Goal: Navigation & Orientation: Find specific page/section

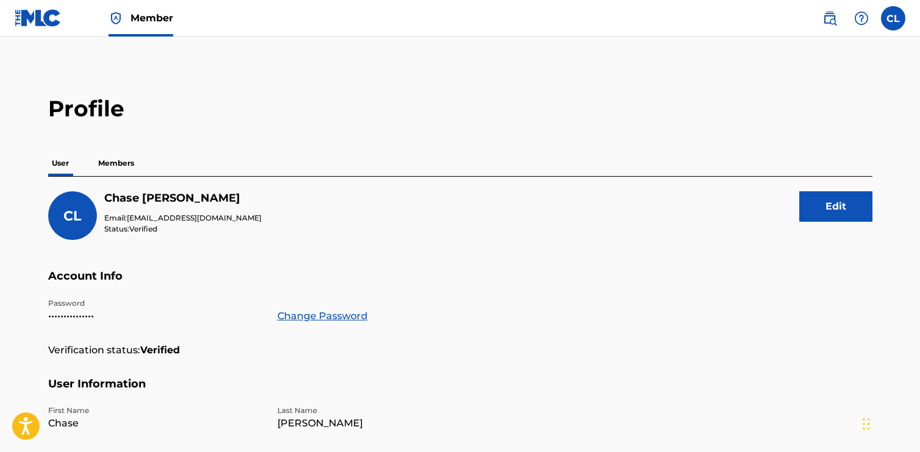
click at [49, 10] on img at bounding box center [38, 18] width 47 height 18
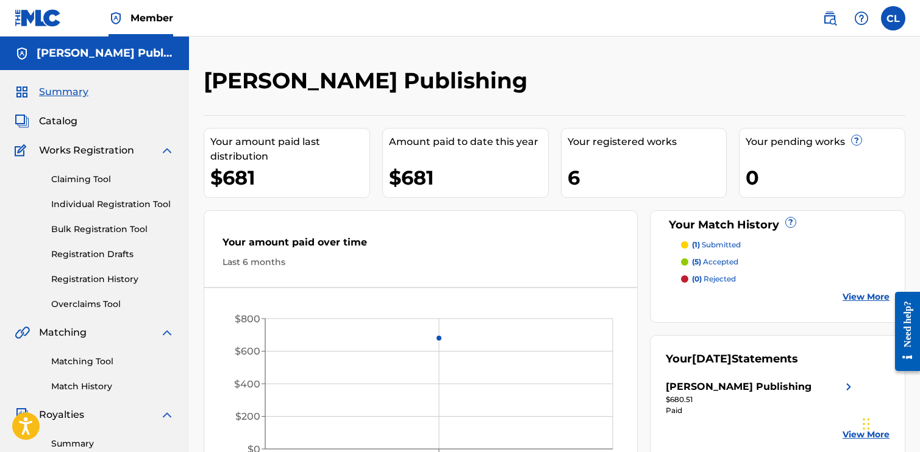
click at [60, 132] on div "Summary Catalog Works Registration Claiming Tool Individual Registration Tool B…" at bounding box center [94, 383] width 189 height 627
click at [55, 117] on span "Catalog" at bounding box center [58, 121] width 38 height 15
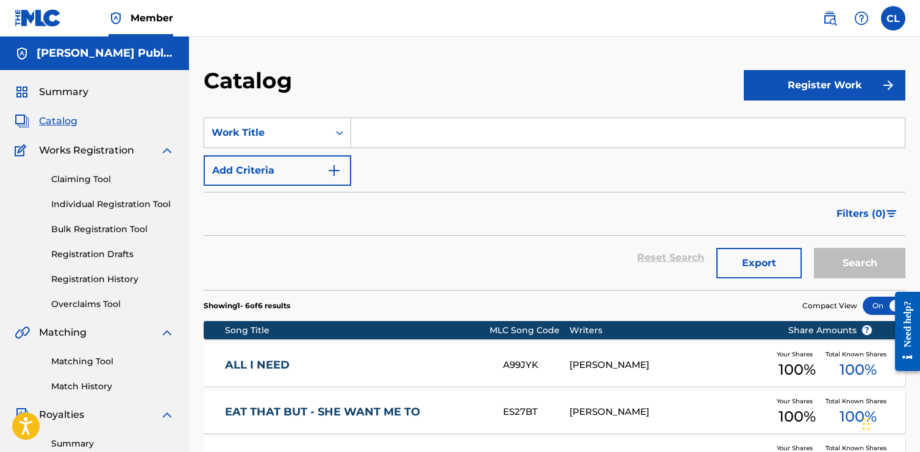
click at [70, 96] on span "Summary" at bounding box center [63, 92] width 49 height 15
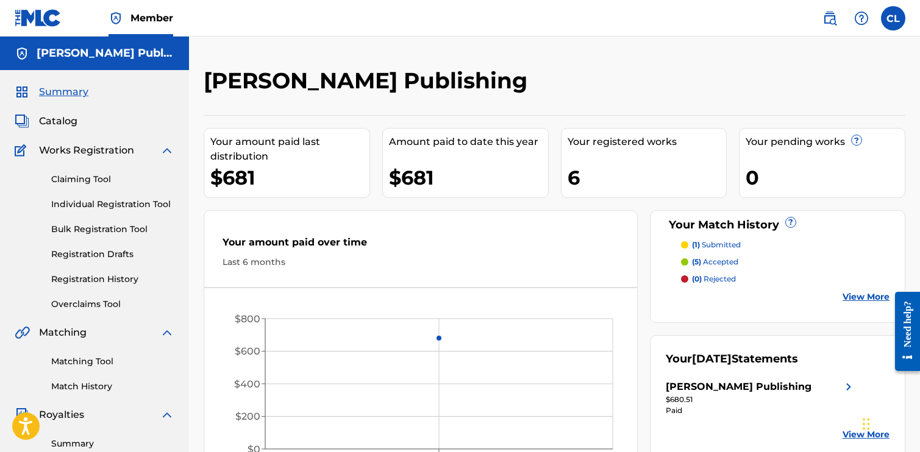
click at [69, 358] on link "Matching Tool" at bounding box center [112, 362] width 123 height 13
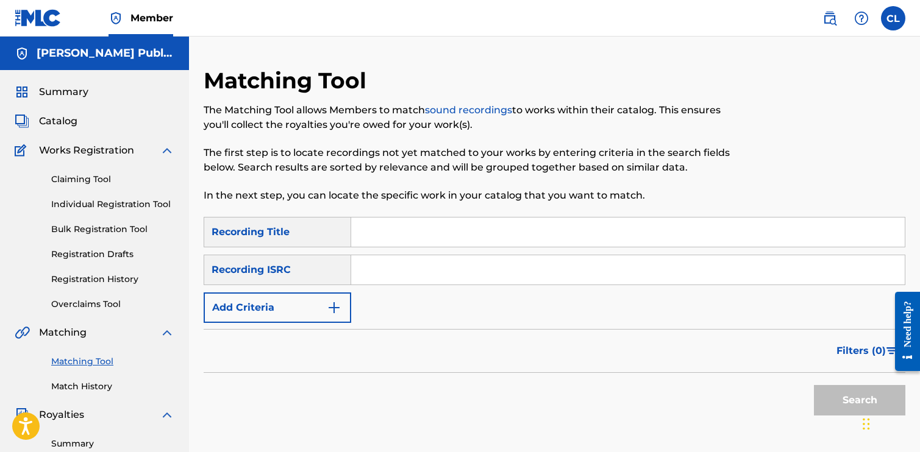
click at [79, 393] on div "Summary Catalog Works Registration Claiming Tool Individual Registration Tool B…" at bounding box center [94, 383] width 189 height 627
click at [79, 391] on link "Match History" at bounding box center [112, 387] width 123 height 13
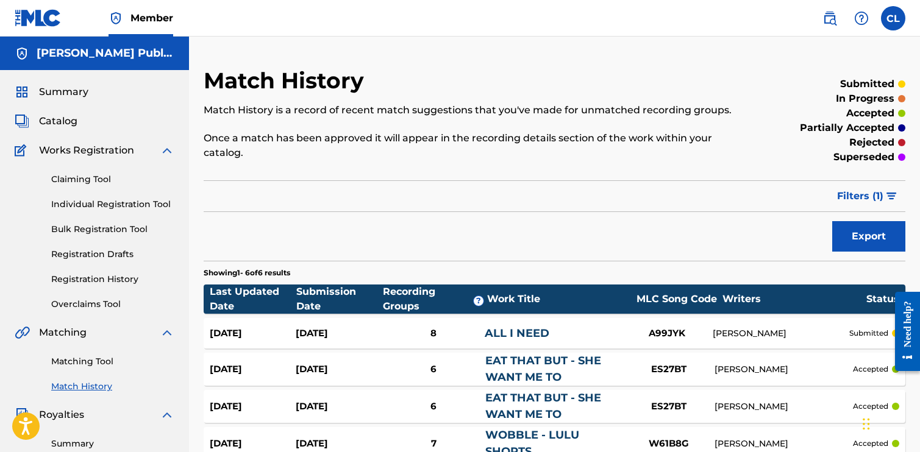
click at [74, 94] on span "Summary" at bounding box center [63, 92] width 49 height 15
